Goal: Task Accomplishment & Management: Use online tool/utility

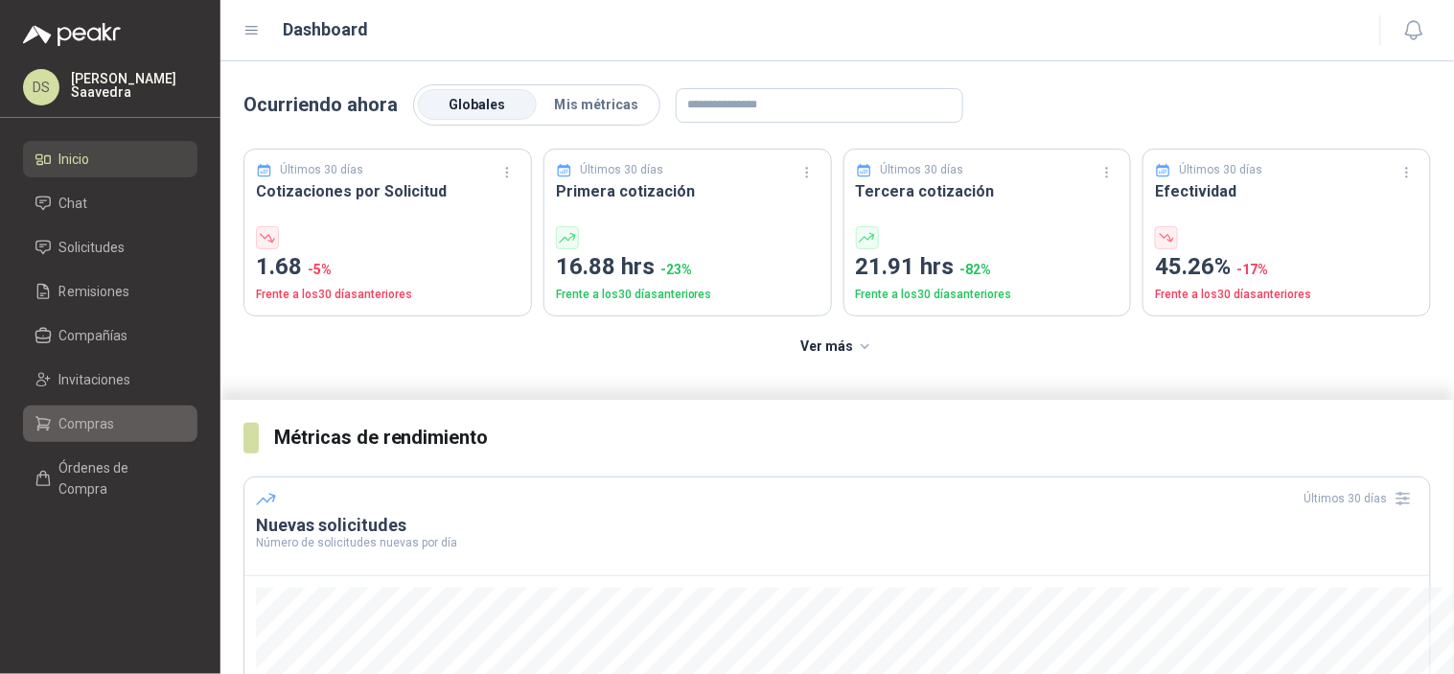
click at [108, 427] on span "Compras" at bounding box center [87, 423] width 56 height 21
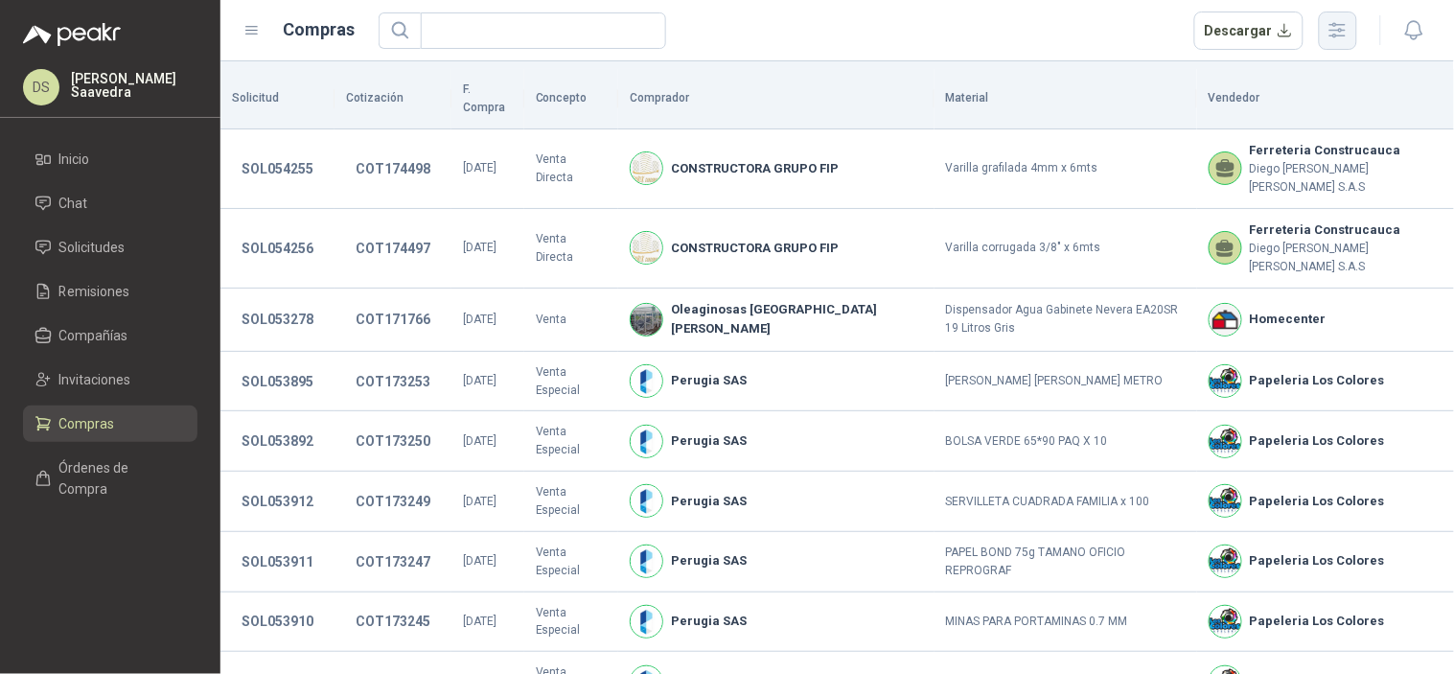
click at [1353, 20] on button "button" at bounding box center [1337, 30] width 38 height 38
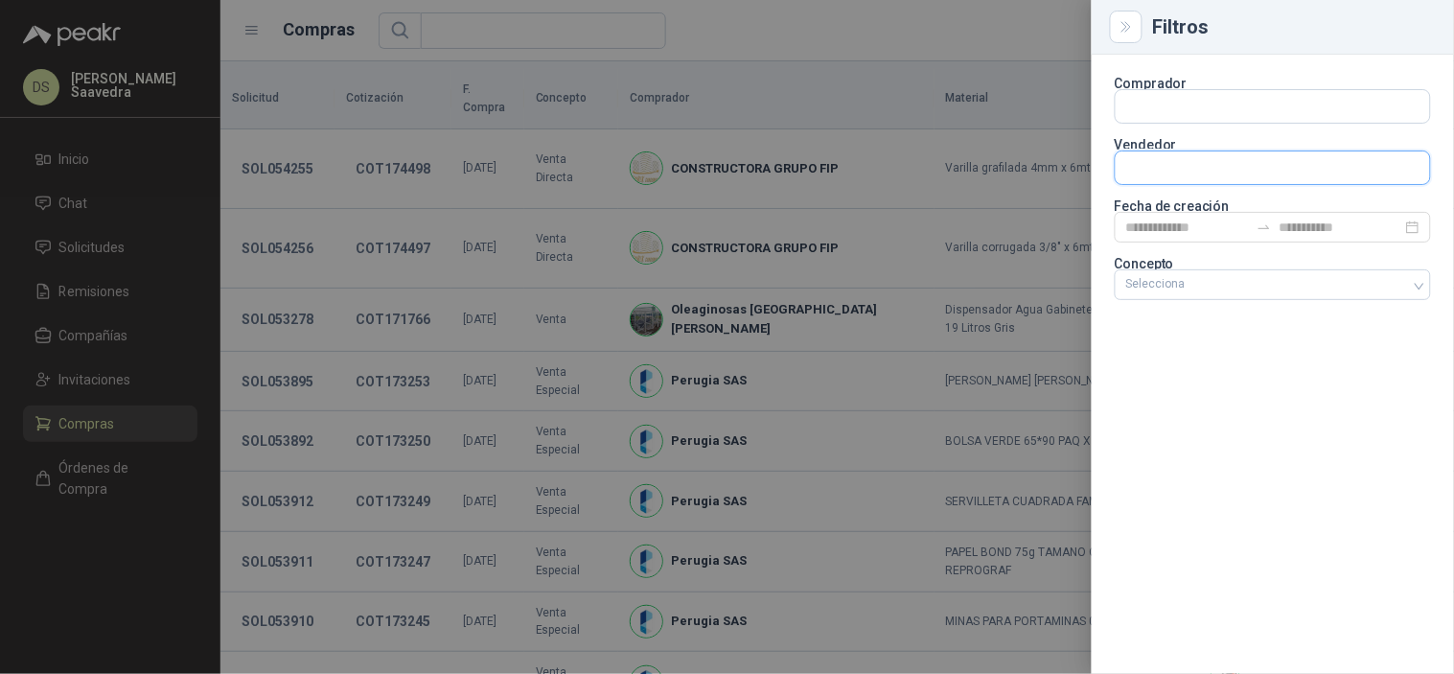
click at [1274, 178] on input "text" at bounding box center [1272, 167] width 314 height 33
drag, startPoint x: 1230, startPoint y: 460, endPoint x: 1236, endPoint y: 357, distance: 102.7
click at [1230, 461] on div "Comprador Vendedor Fecha de creación Concepto Selecciona" at bounding box center [1272, 364] width 362 height 619
click at [1252, 270] on div "Selecciona" at bounding box center [1272, 284] width 316 height 31
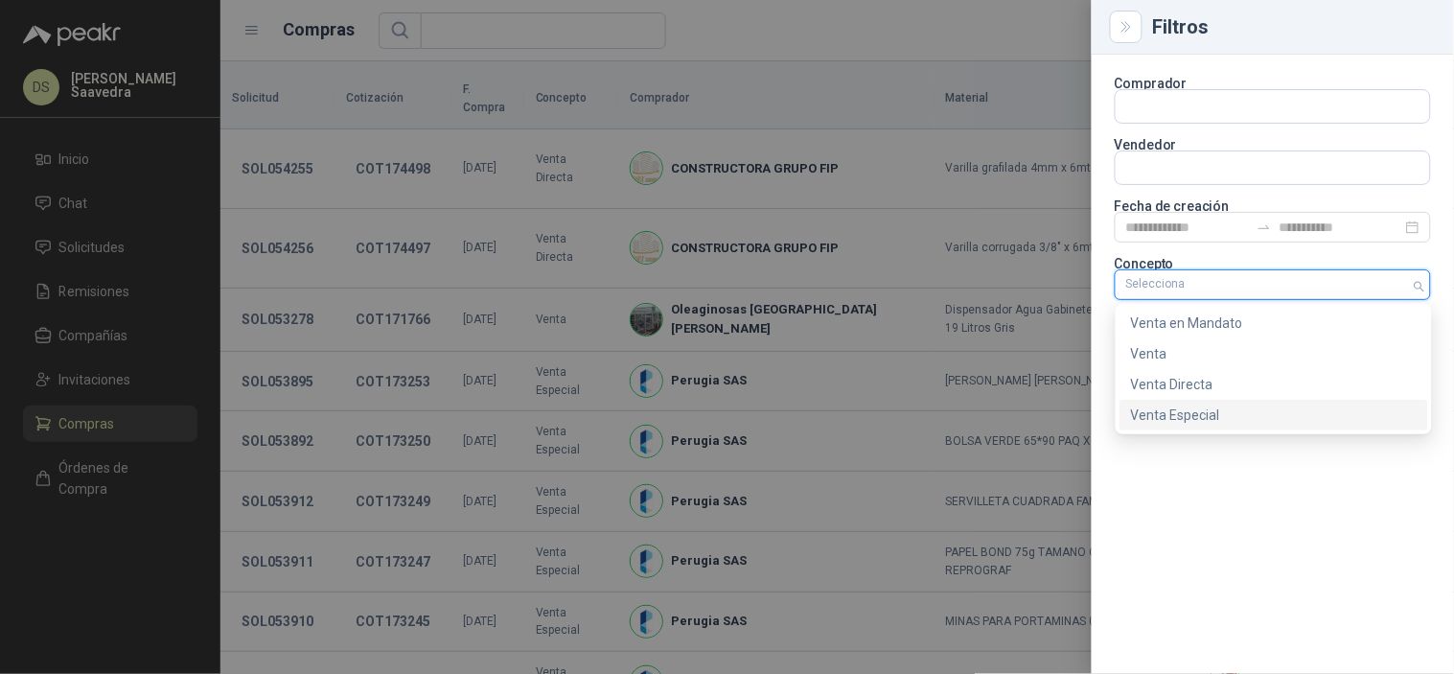
click at [1240, 431] on div "internal special Venta en [PERSON_NAME] Venta Venta Directa Venta Especial" at bounding box center [1273, 369] width 316 height 130
click at [1247, 418] on div "Venta Especial" at bounding box center [1274, 414] width 286 height 21
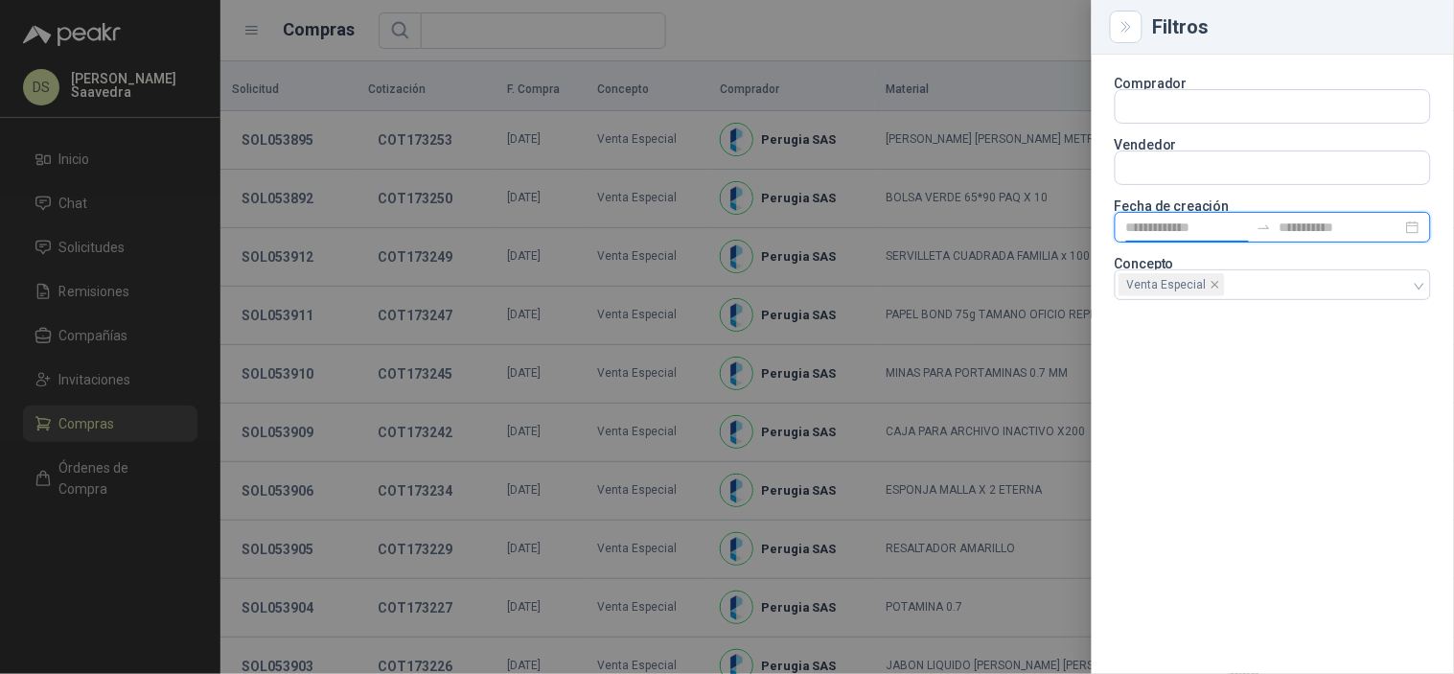
click at [1181, 221] on input at bounding box center [1187, 227] width 123 height 21
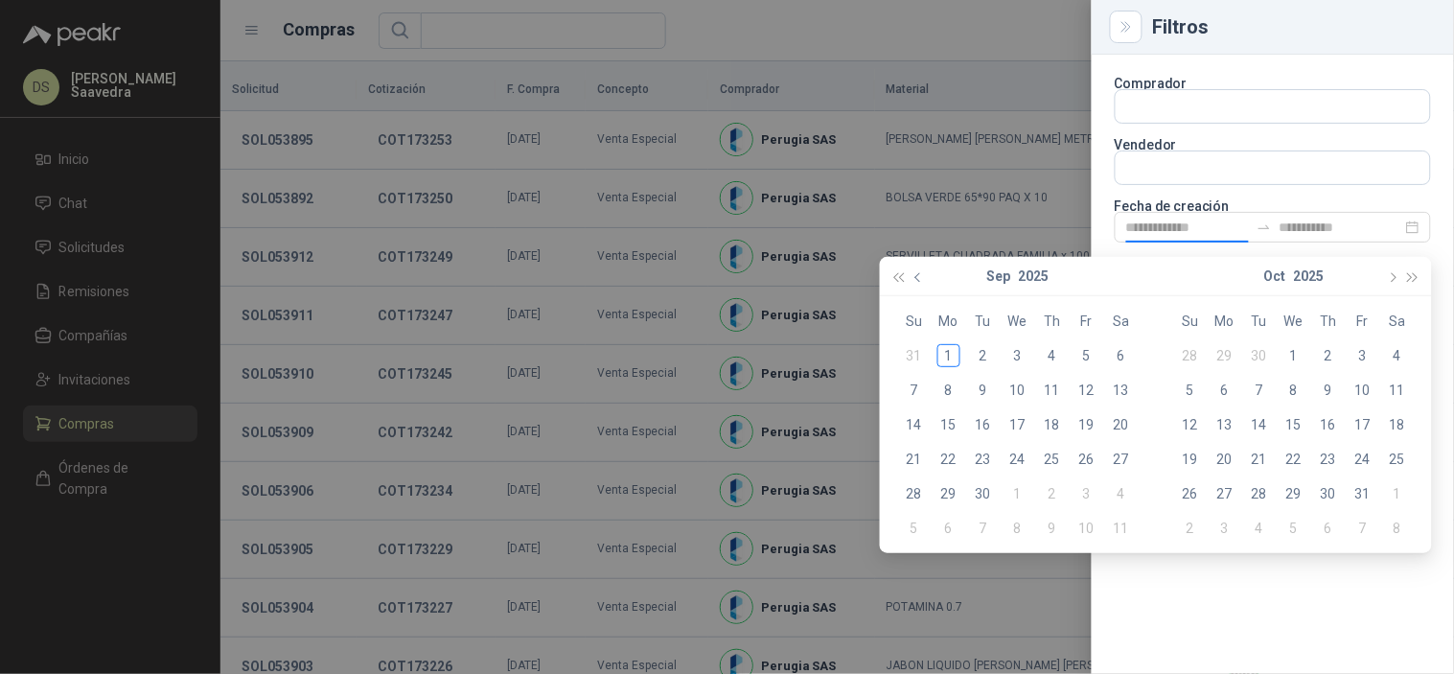
click at [912, 276] on button "button" at bounding box center [918, 276] width 21 height 38
type input "**********"
click at [949, 489] on div "25" at bounding box center [948, 493] width 23 height 23
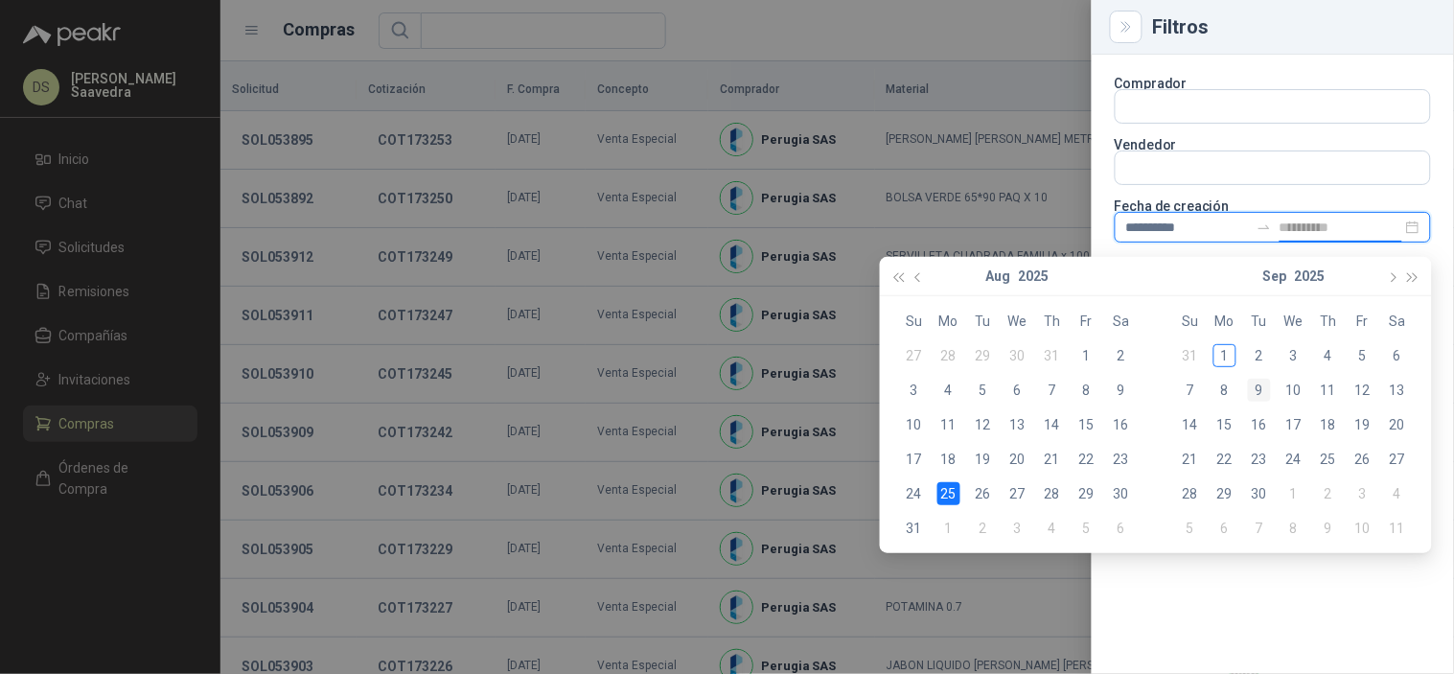
type input "**********"
click at [1023, 492] on div "27" at bounding box center [1017, 493] width 23 height 23
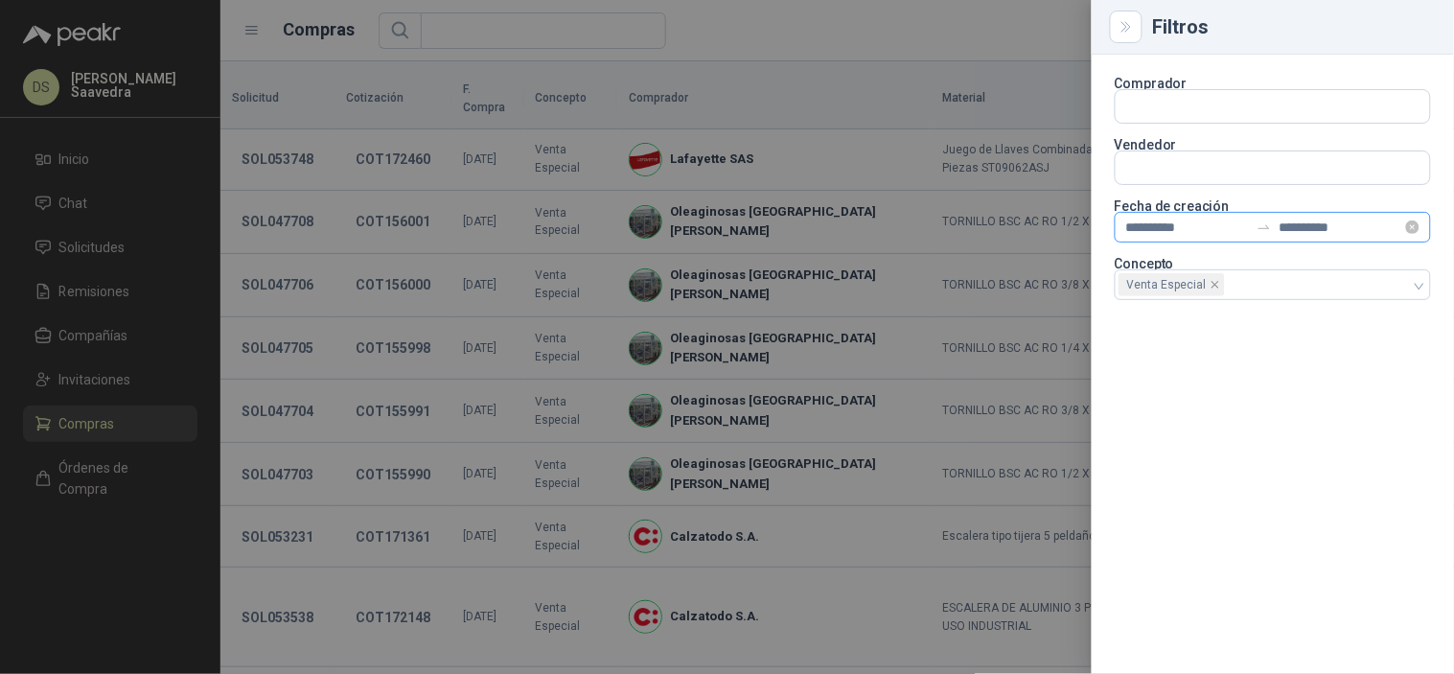
click at [1249, 233] on div at bounding box center [1264, 226] width 31 height 15
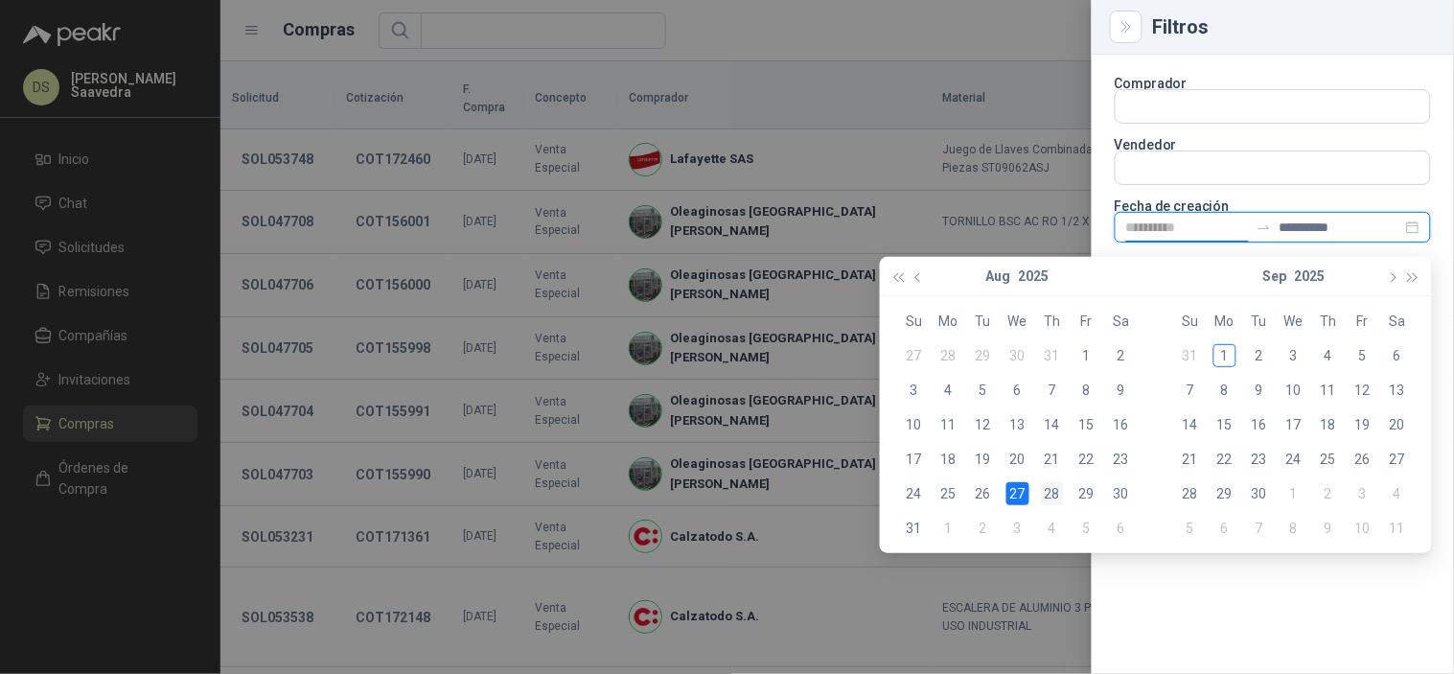
type input "**********"
click at [1051, 498] on div "28" at bounding box center [1052, 493] width 23 height 23
type input "**********"
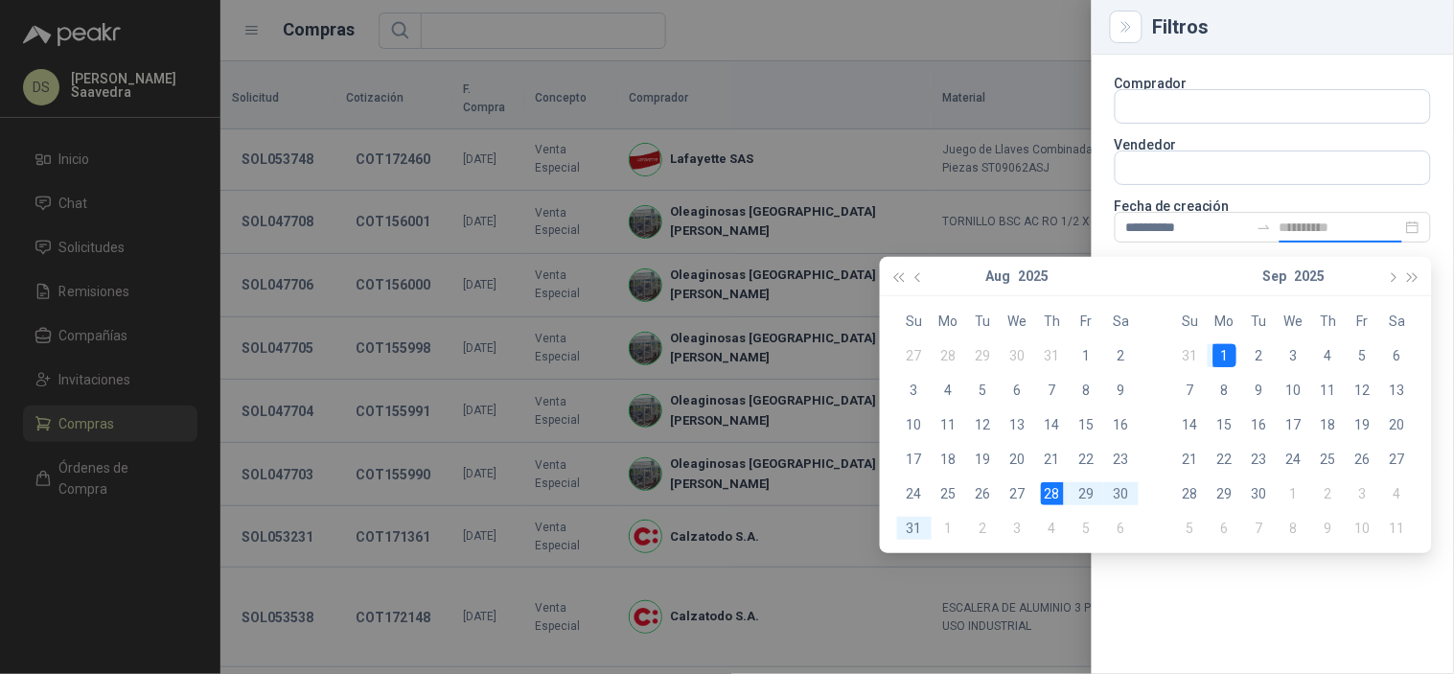
click at [1223, 351] on div "1" at bounding box center [1224, 355] width 23 height 23
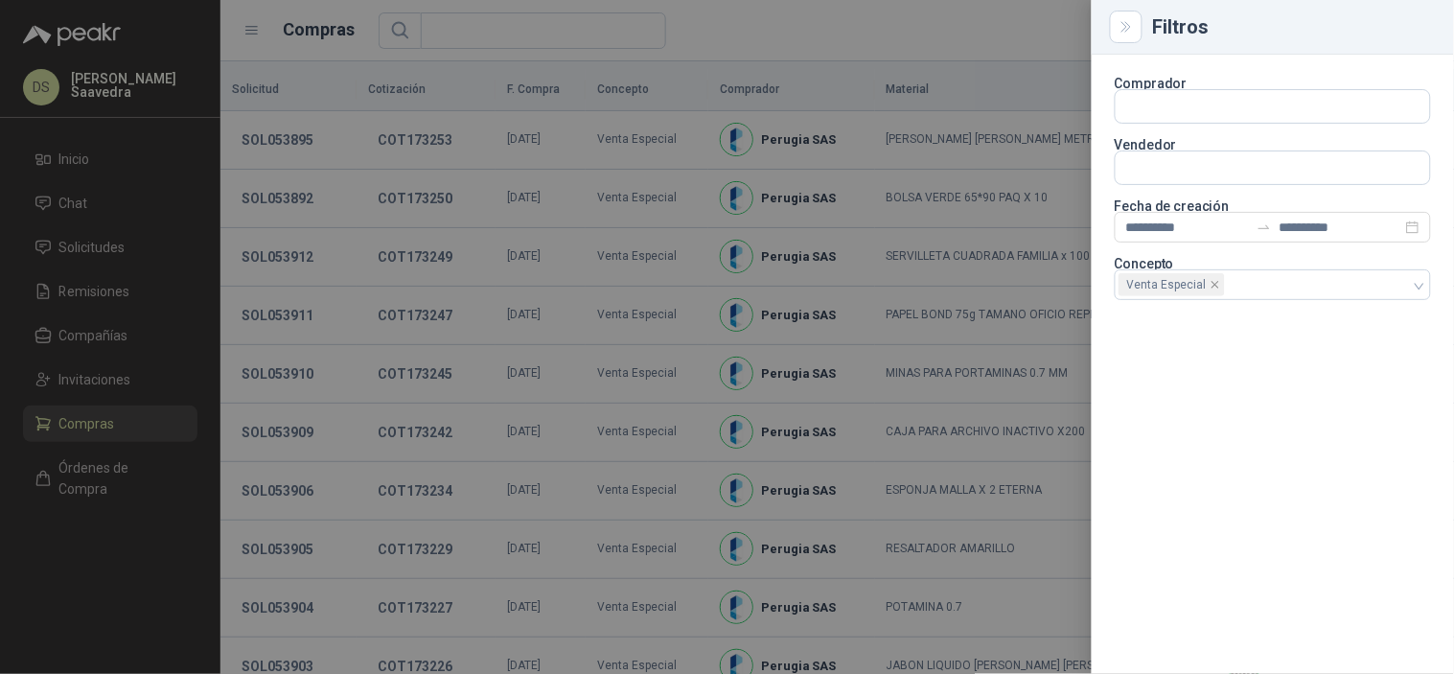
click at [1011, 19] on div at bounding box center [727, 337] width 1454 height 674
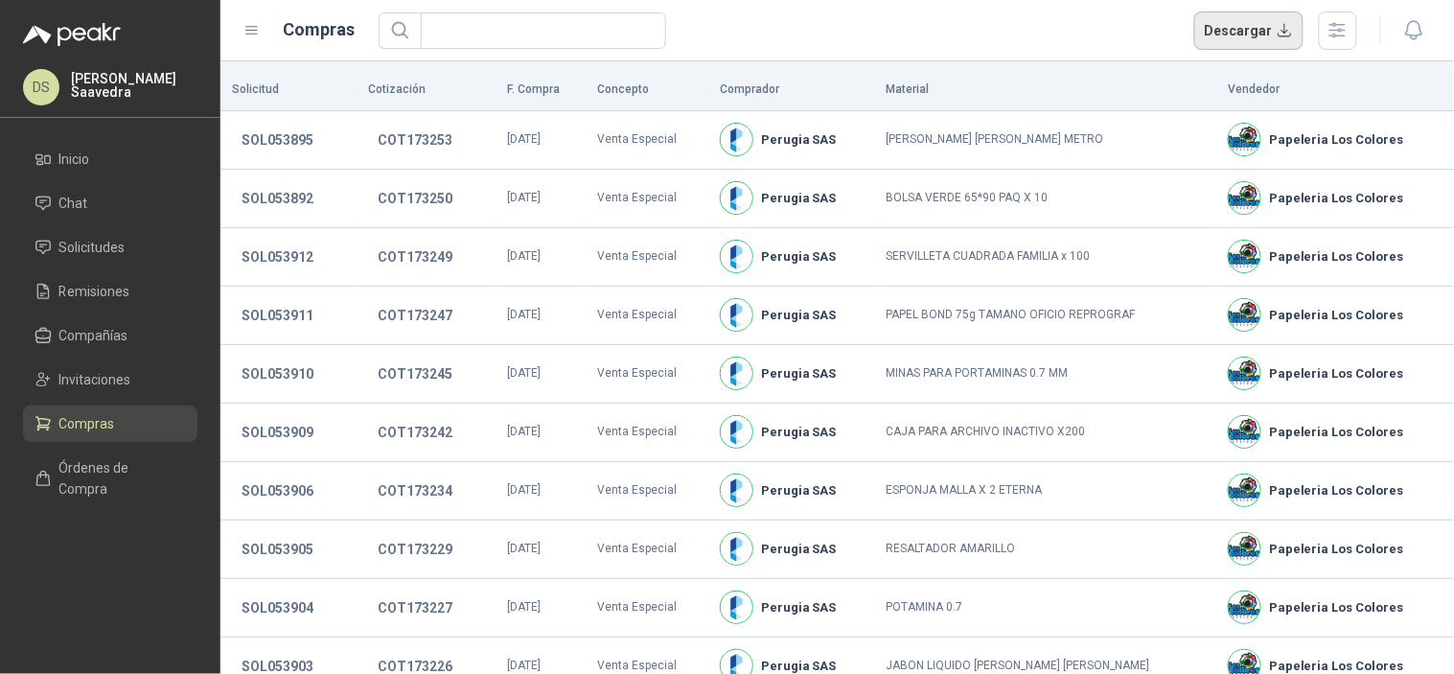
click at [1244, 41] on button "Descargar" at bounding box center [1249, 30] width 110 height 38
